Goal: Information Seeking & Learning: Learn about a topic

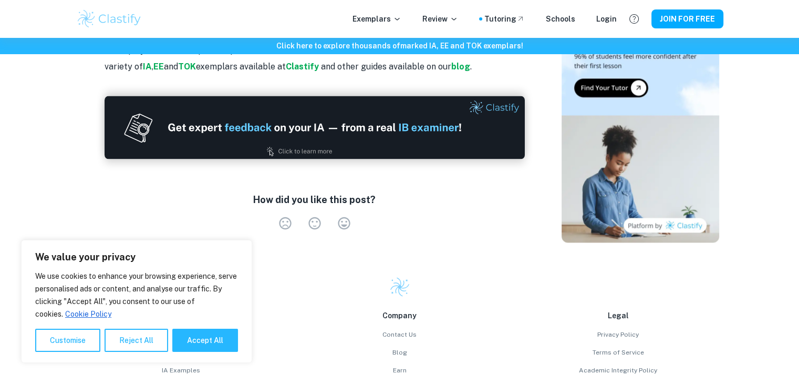
scroll to position [1891, 0]
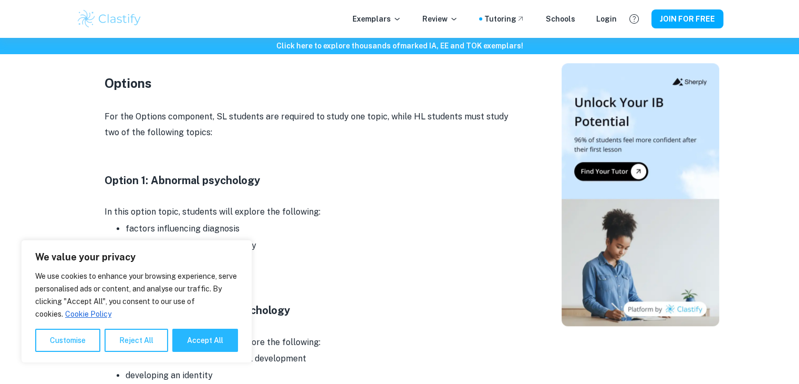
scroll to position [1066, 0]
click at [214, 330] on button "Accept All" at bounding box center [205, 339] width 66 height 23
checkbox input "true"
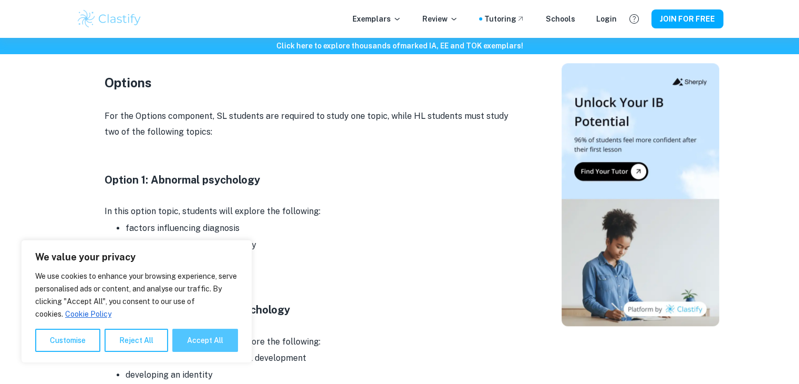
checkbox input "true"
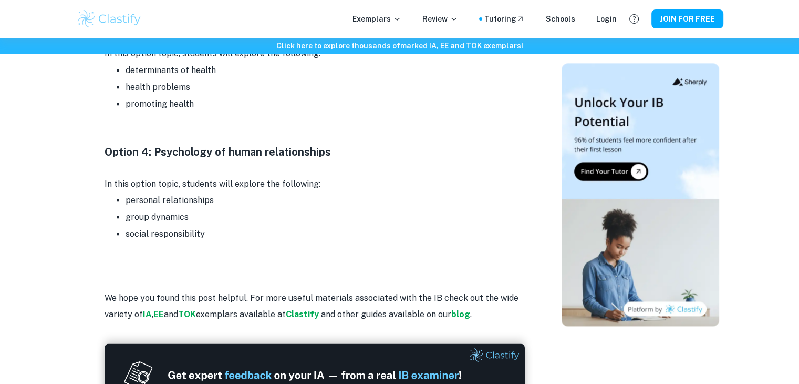
scroll to position [1484, 0]
